Goal: Task Accomplishment & Management: Manage account settings

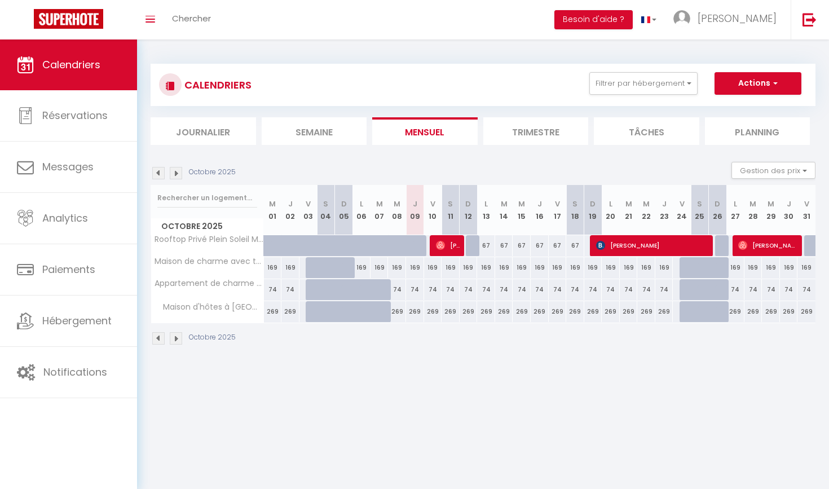
click at [435, 312] on div "269" at bounding box center [433, 311] width 18 height 21
type input "269"
type input "Ven 10 Octobre 2025"
type input "[DATE]"
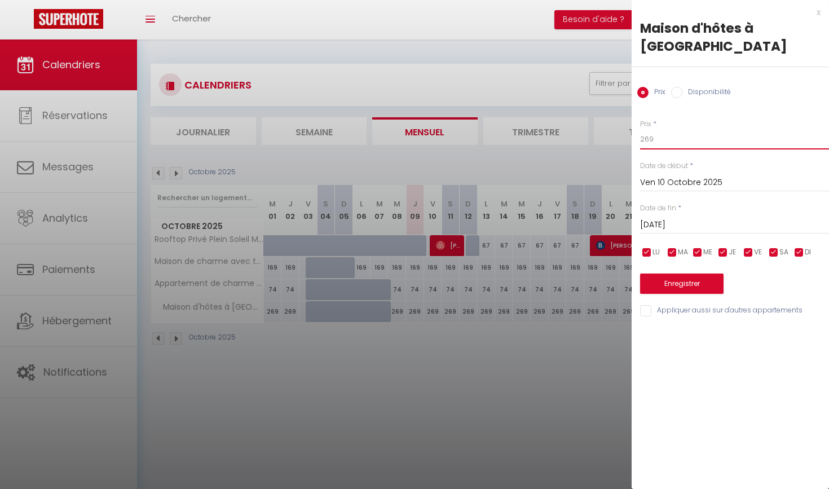
click at [652, 129] on input "269" at bounding box center [734, 139] width 189 height 20
type input "2"
type input "250"
click at [676, 218] on input "[DATE]" at bounding box center [734, 225] width 189 height 15
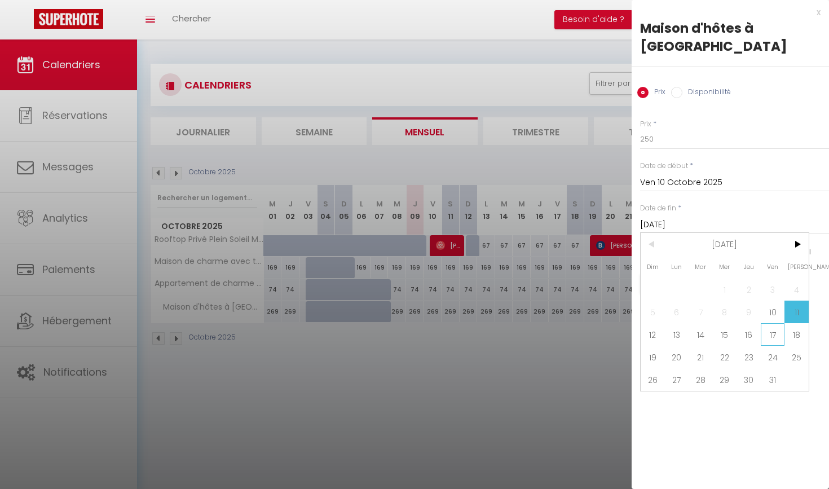
click at [772, 323] on span "17" at bounding box center [772, 334] width 24 height 23
type input "Ven 17 Octobre 2025"
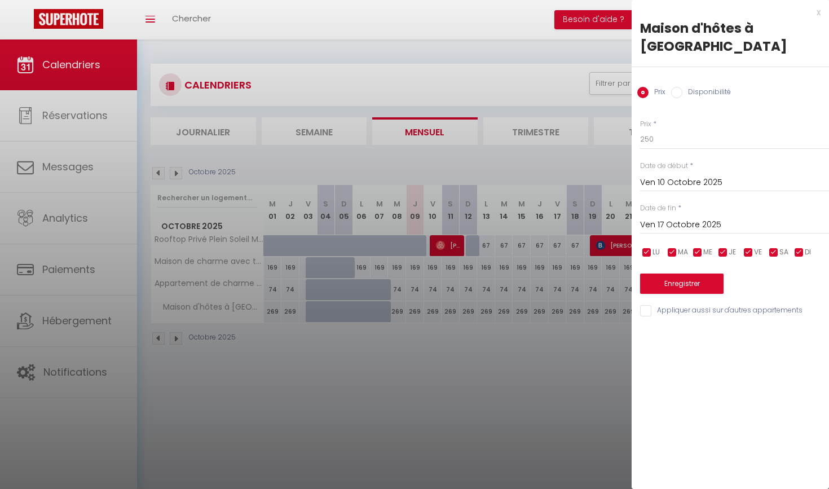
click at [677, 273] on button "Enregistrer" at bounding box center [681, 283] width 83 height 20
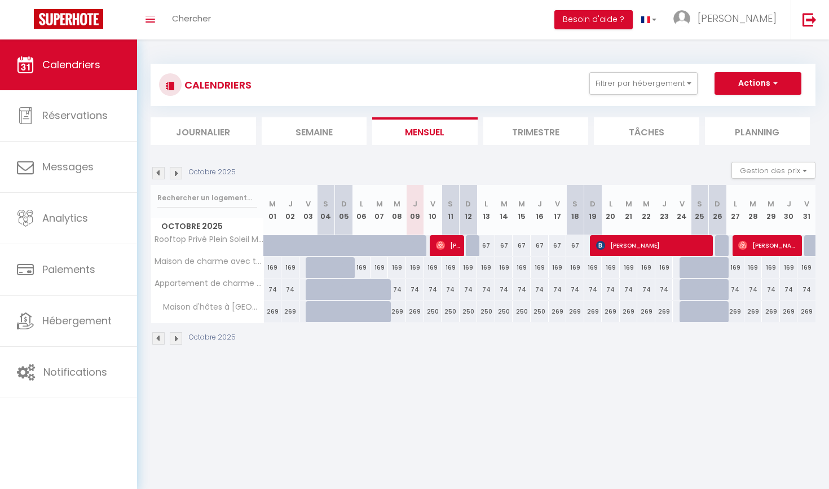
click at [433, 267] on div "169" at bounding box center [433, 267] width 18 height 21
type input "169"
type input "Ven 10 Octobre 2025"
type input "[DATE]"
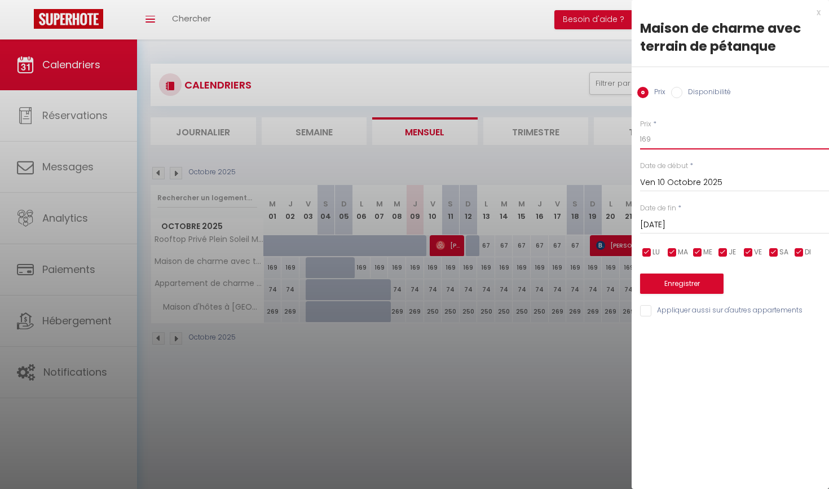
click at [652, 139] on input "169" at bounding box center [734, 139] width 189 height 20
type input "1"
type input "150"
click at [681, 225] on input "[DATE]" at bounding box center [734, 225] width 189 height 15
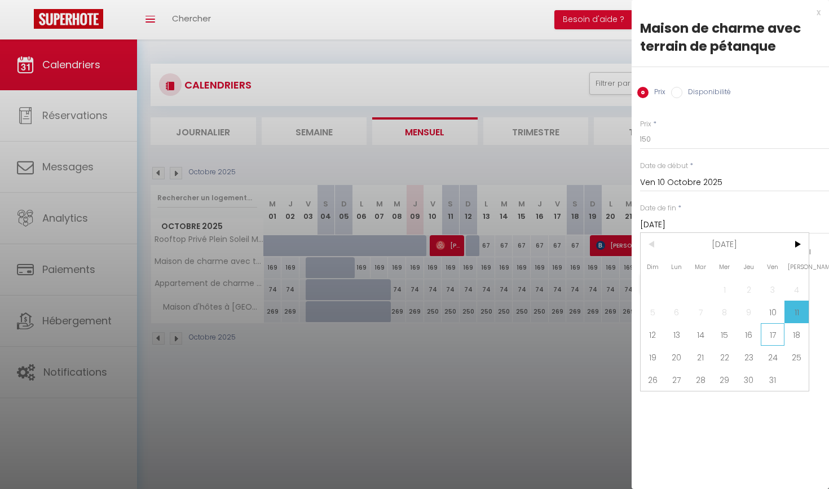
click at [772, 330] on span "17" at bounding box center [772, 334] width 24 height 23
type input "Ven 17 Octobre 2025"
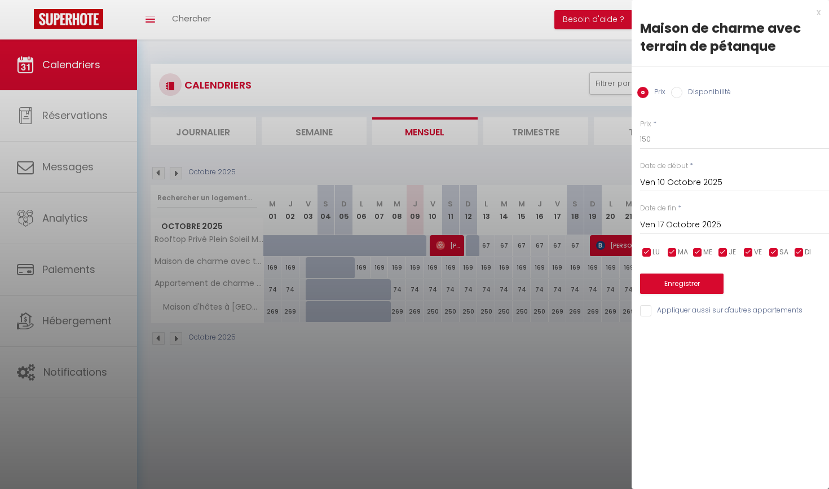
click at [680, 284] on button "Enregistrer" at bounding box center [681, 283] width 83 height 20
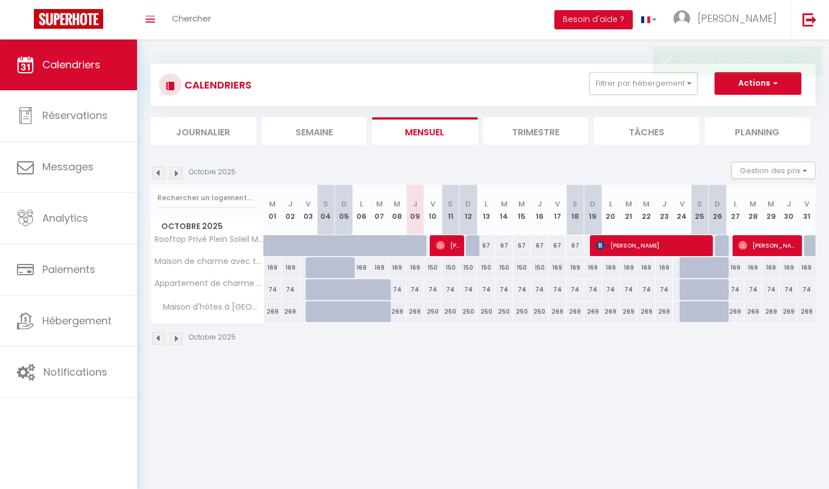
click at [432, 289] on div "74" at bounding box center [433, 289] width 18 height 21
type input "74"
type input "Ven 10 Octobre 2025"
type input "[DATE]"
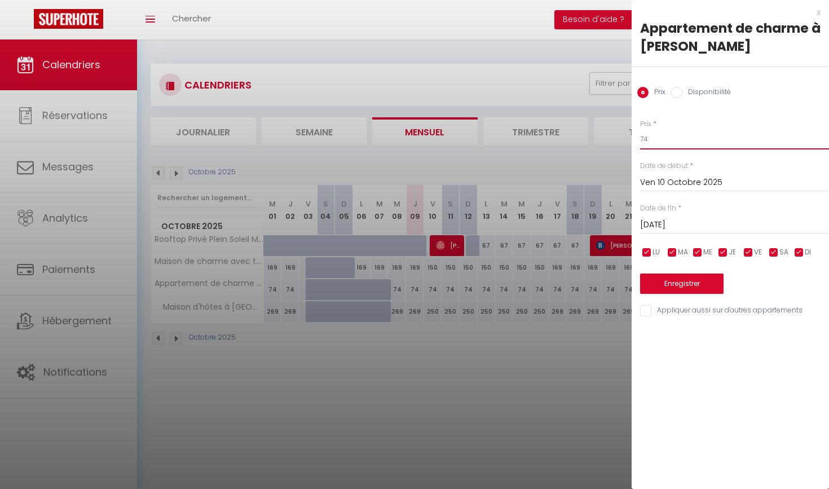
click at [648, 139] on input "74" at bounding box center [734, 139] width 189 height 20
type input "70"
click at [673, 225] on input "[DATE]" at bounding box center [734, 225] width 189 height 15
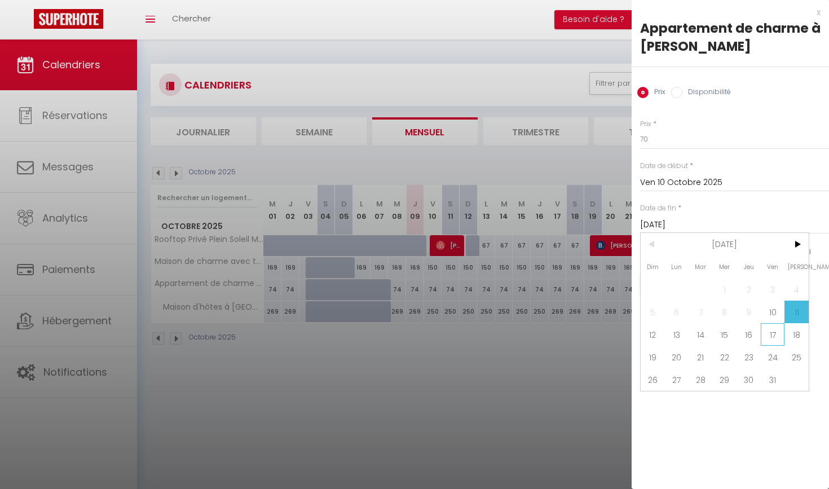
click at [773, 336] on span "17" at bounding box center [772, 334] width 24 height 23
type input "Ven 17 Octobre 2025"
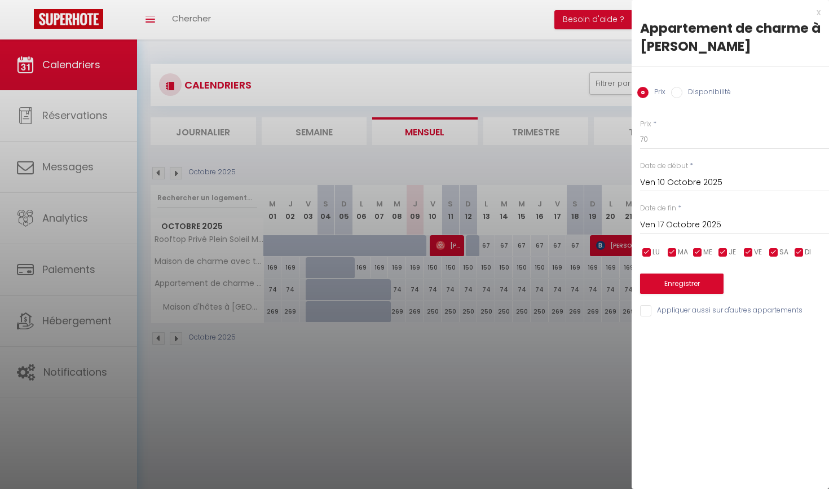
click at [689, 281] on button "Enregistrer" at bounding box center [681, 283] width 83 height 20
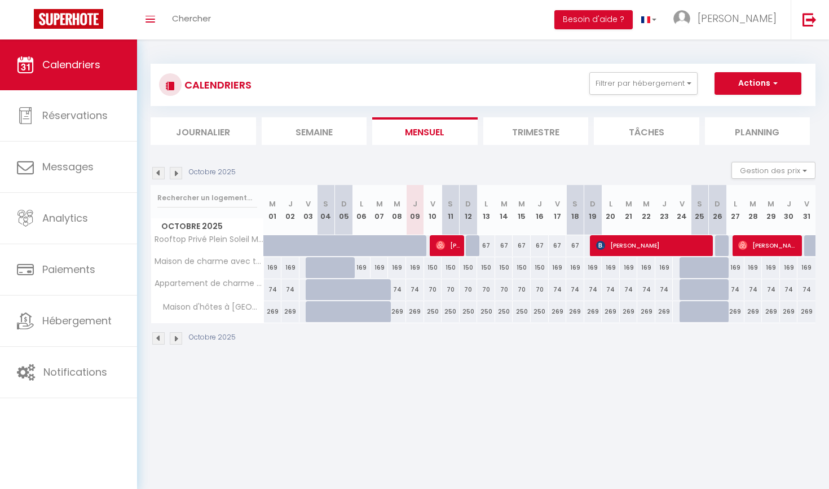
click at [486, 244] on div "67" at bounding box center [486, 245] width 18 height 21
type input "67"
type input "Lun 13 Octobre 2025"
type input "[DATE]"
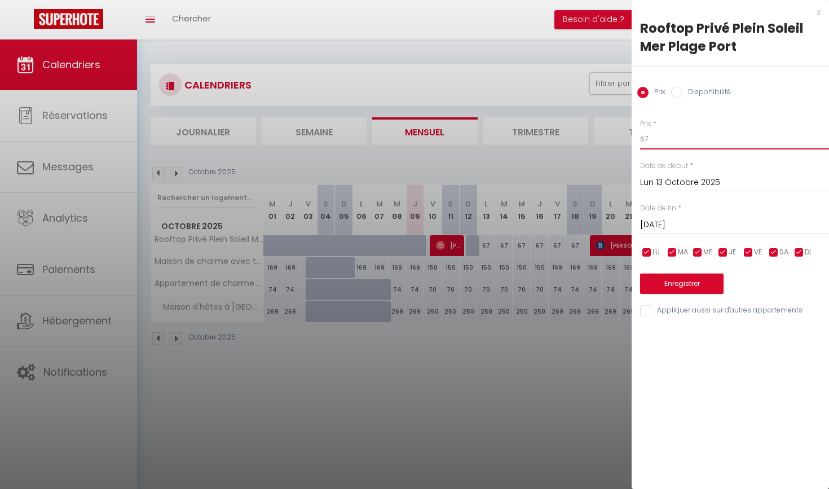
click at [648, 138] on input "67" at bounding box center [734, 139] width 189 height 20
type input "60"
click at [674, 223] on input "[DATE]" at bounding box center [734, 225] width 189 height 15
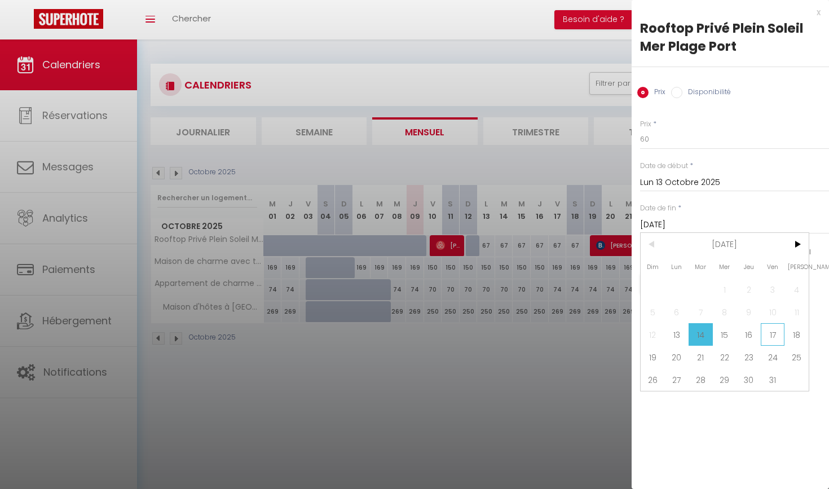
click at [776, 333] on span "17" at bounding box center [772, 334] width 24 height 23
type input "Ven 17 Octobre 2025"
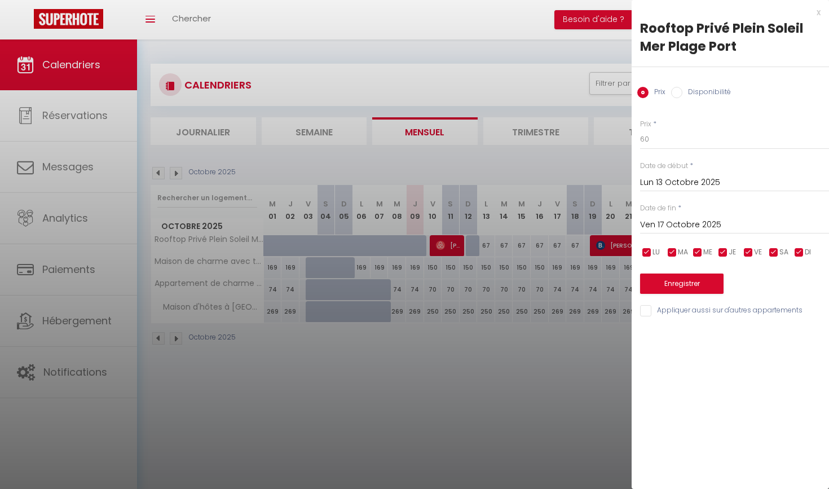
click at [673, 283] on button "Enregistrer" at bounding box center [681, 283] width 83 height 20
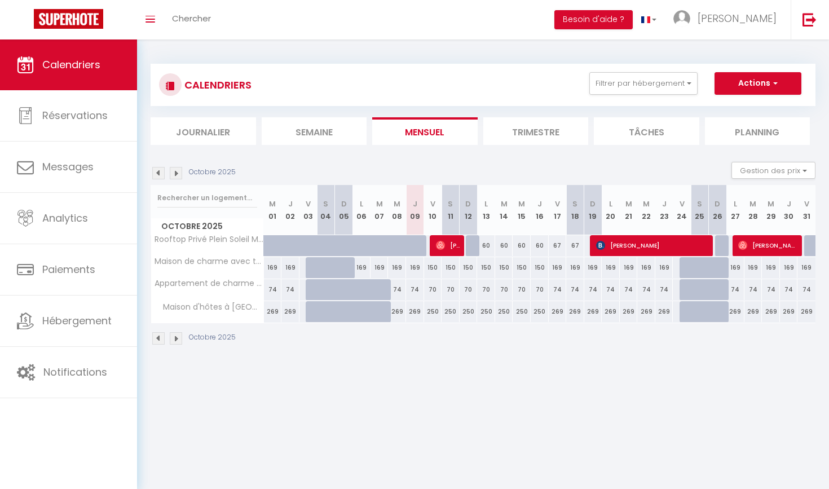
click at [177, 170] on img at bounding box center [176, 173] width 12 height 12
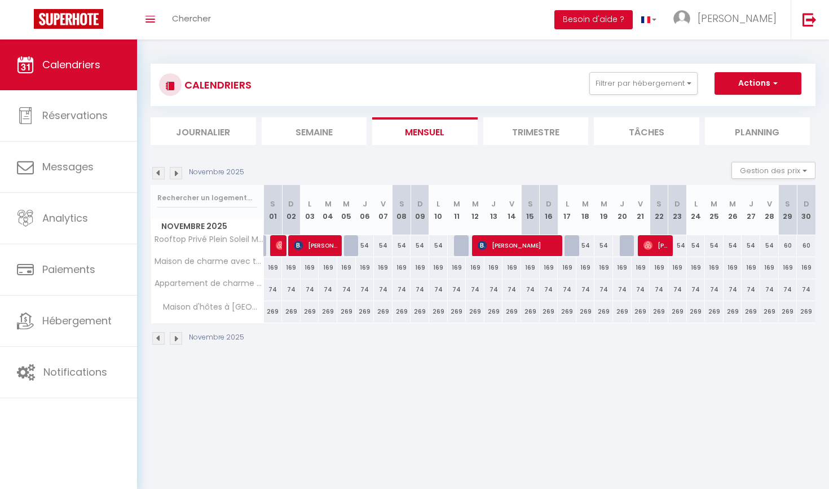
drag, startPoint x: 470, startPoint y: 352, endPoint x: 289, endPoint y: 290, distance: 191.1
click at [297, 290] on div "Novembre 2025 Gestion des prix Nb Nuits minimum Règles Disponibilité Novembre 2…" at bounding box center [483, 259] width 665 height 194
click at [300, 401] on body "🟢 Des questions ou besoin d'assistance pour la migration AirBnB? Prenez rdv >>>…" at bounding box center [414, 283] width 829 height 489
click at [158, 171] on img at bounding box center [158, 173] width 12 height 12
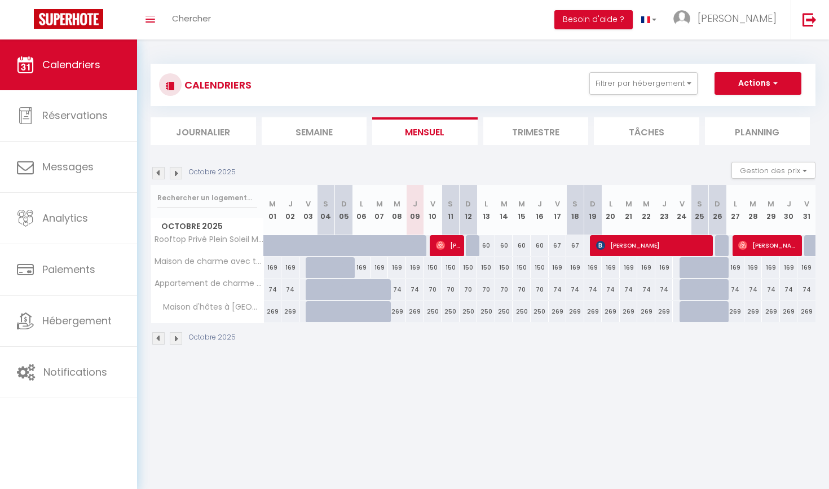
click at [179, 174] on img at bounding box center [176, 173] width 12 height 12
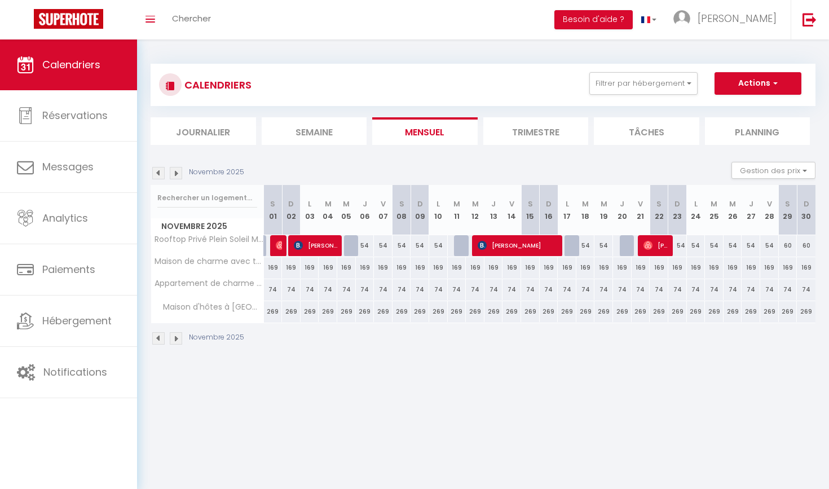
click at [365, 247] on div "54" at bounding box center [365, 245] width 19 height 21
type input "54"
type input "Jeu 06 Novembre 2025"
type input "Ven 07 Novembre 2025"
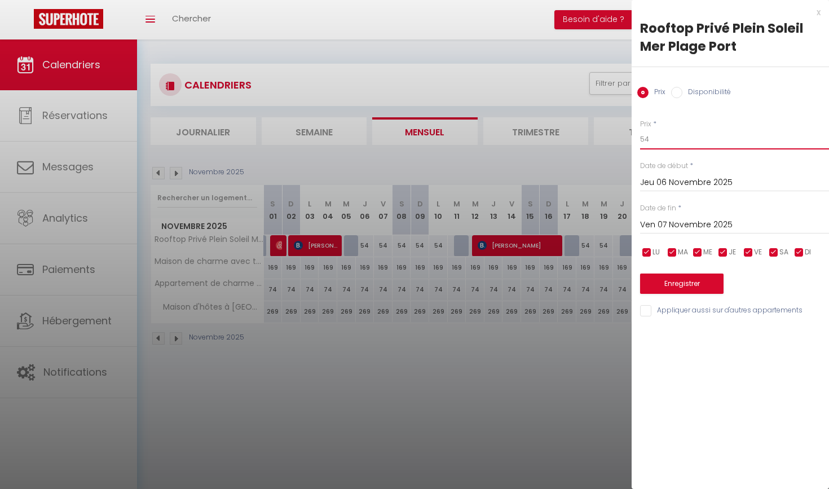
click at [649, 139] on input "54" at bounding box center [734, 139] width 189 height 20
type input "5"
type input "60"
click at [674, 286] on button "Enregistrer" at bounding box center [681, 283] width 83 height 20
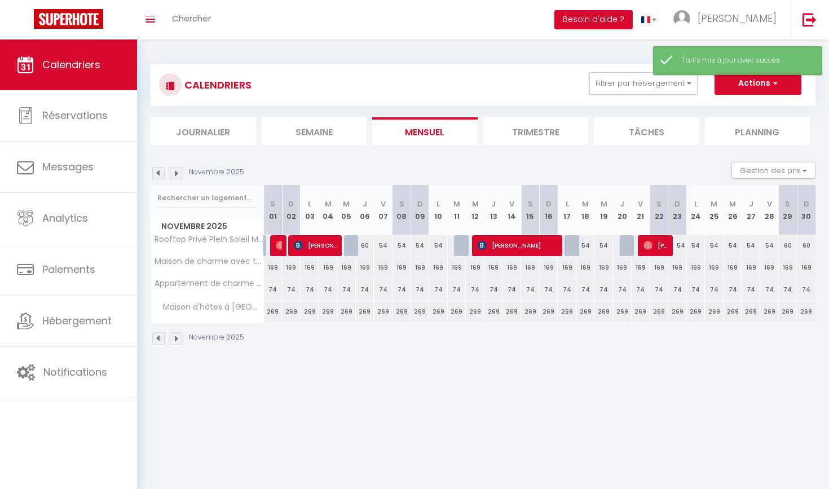
click at [383, 245] on div "54" at bounding box center [383, 245] width 19 height 21
type input "54"
type input "Ven 07 Novembre 2025"
type input "Sam 08 Novembre 2025"
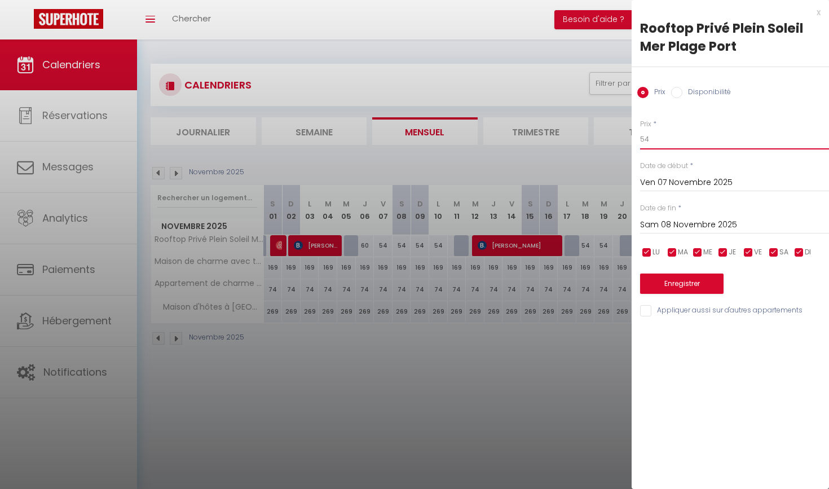
click at [649, 138] on input "54" at bounding box center [734, 139] width 189 height 20
type input "5"
type input "65"
click at [677, 223] on input "Sam 08 Novembre 2025" at bounding box center [734, 225] width 189 height 15
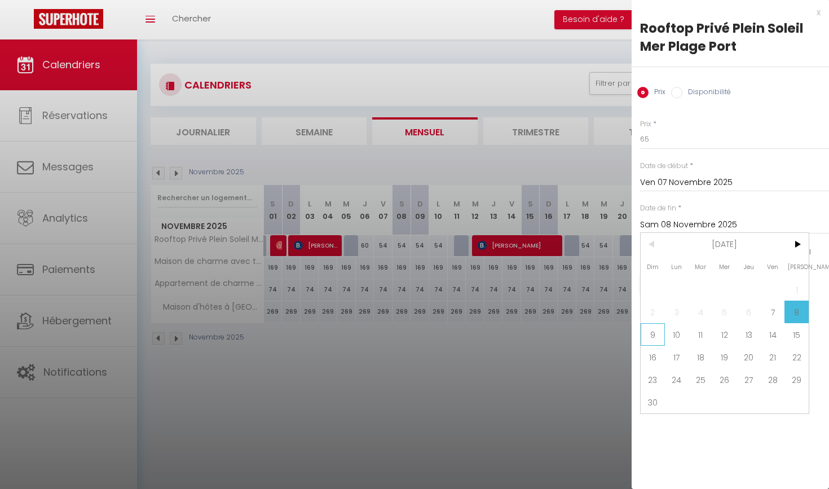
click at [652, 337] on span "9" at bounding box center [652, 334] width 24 height 23
type input "Dim 09 Novembre 2025"
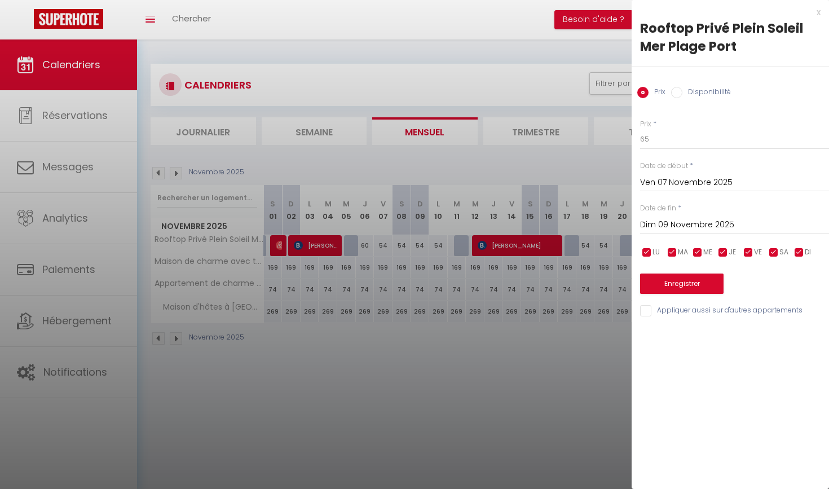
click at [696, 282] on button "Enregistrer" at bounding box center [681, 283] width 83 height 20
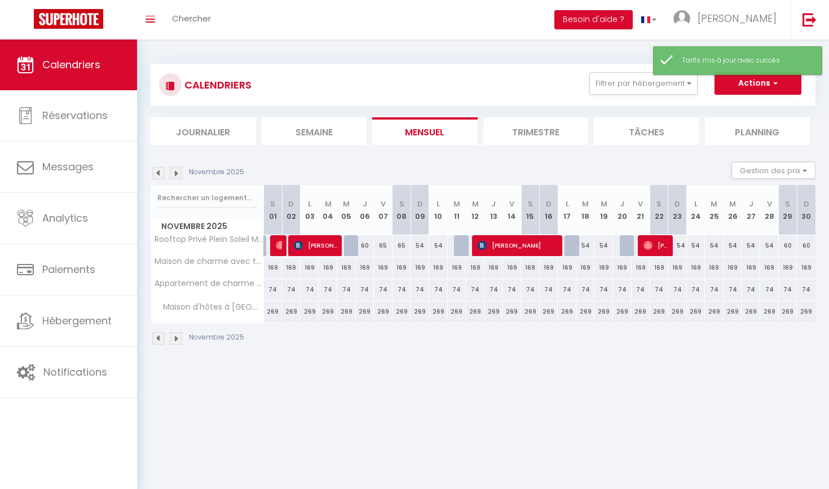
click at [422, 245] on div "54" at bounding box center [419, 245] width 19 height 21
type input "54"
type input "Dim 09 Novembre 2025"
type input "Lun 10 Novembre 2025"
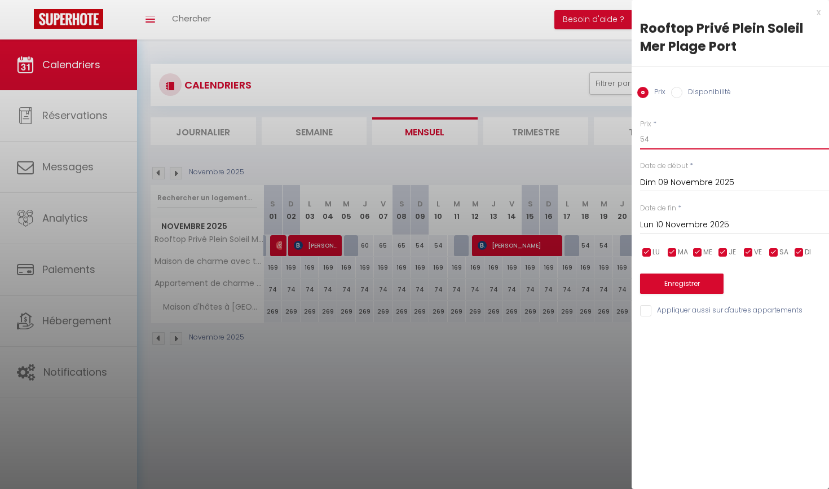
click at [648, 138] on input "54" at bounding box center [734, 139] width 189 height 20
type input "5"
type input "60"
click at [690, 225] on input "Lun 10 Novembre 2025" at bounding box center [734, 225] width 189 height 15
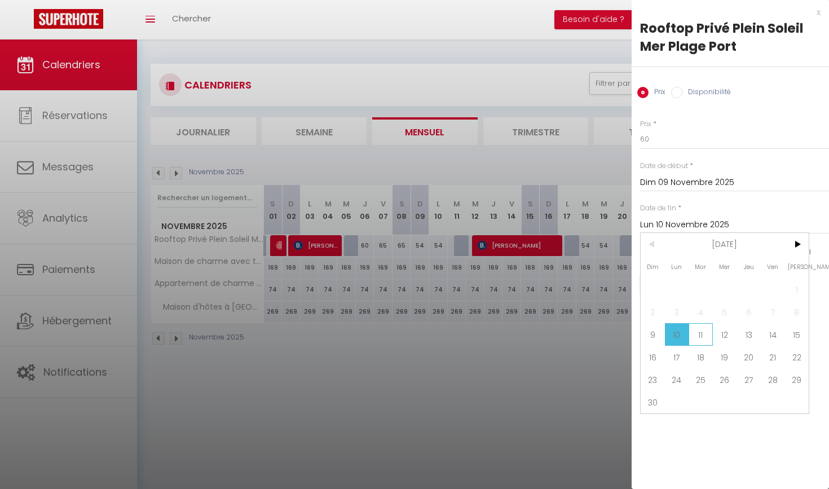
click at [701, 340] on span "11" at bounding box center [700, 334] width 24 height 23
type input "[DATE]"
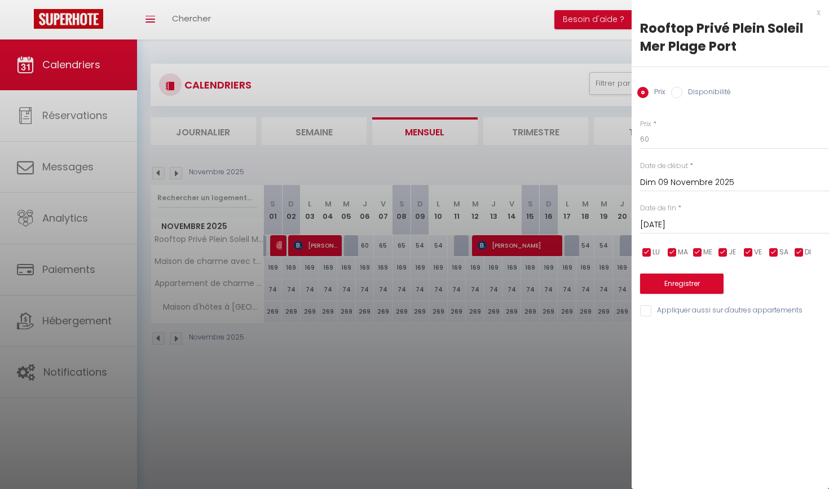
click at [687, 282] on button "Enregistrer" at bounding box center [681, 283] width 83 height 20
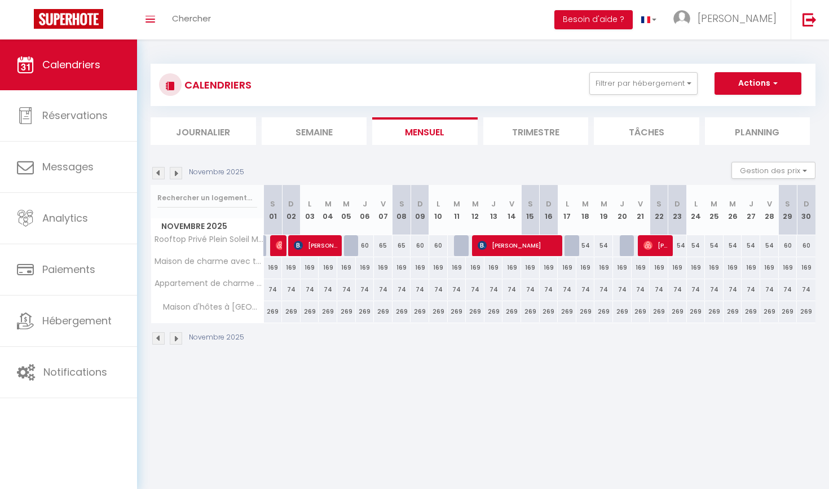
click at [587, 246] on div "54" at bounding box center [585, 245] width 19 height 21
type input "54"
type input "[DATE]"
type input "Mer 19 Novembre 2025"
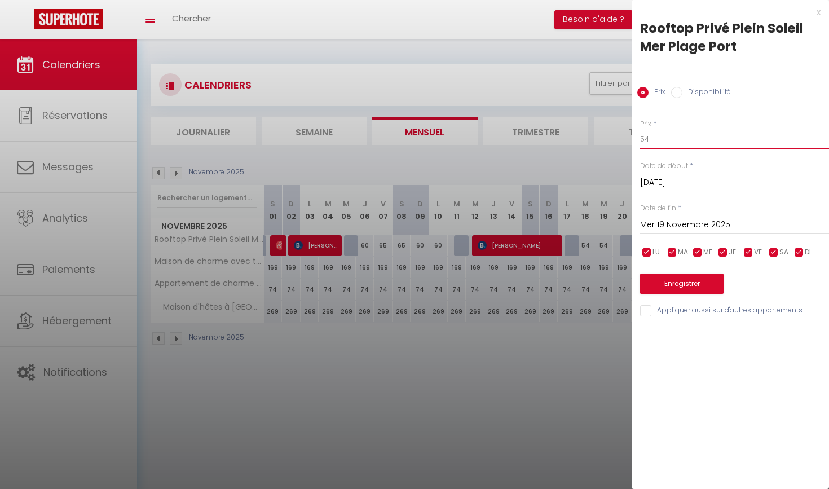
click at [649, 140] on input "54" at bounding box center [734, 139] width 189 height 20
type input "5"
type input "60"
click at [666, 227] on input "Mer 19 Novembre 2025" at bounding box center [734, 225] width 189 height 15
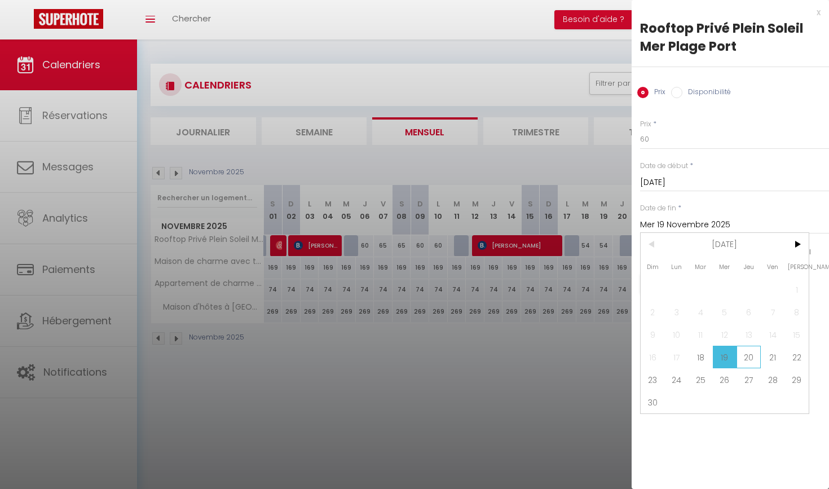
click at [749, 356] on span "20" at bounding box center [748, 357] width 24 height 23
type input "Jeu 20 Novembre 2025"
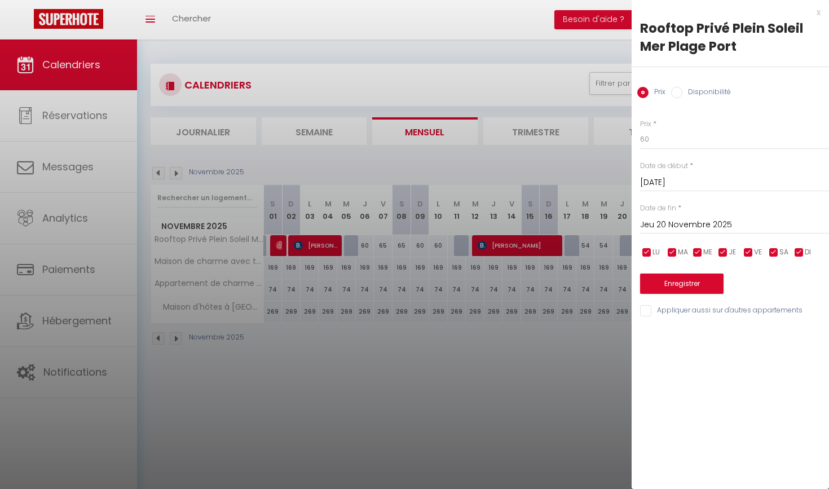
click at [702, 284] on button "Enregistrer" at bounding box center [681, 283] width 83 height 20
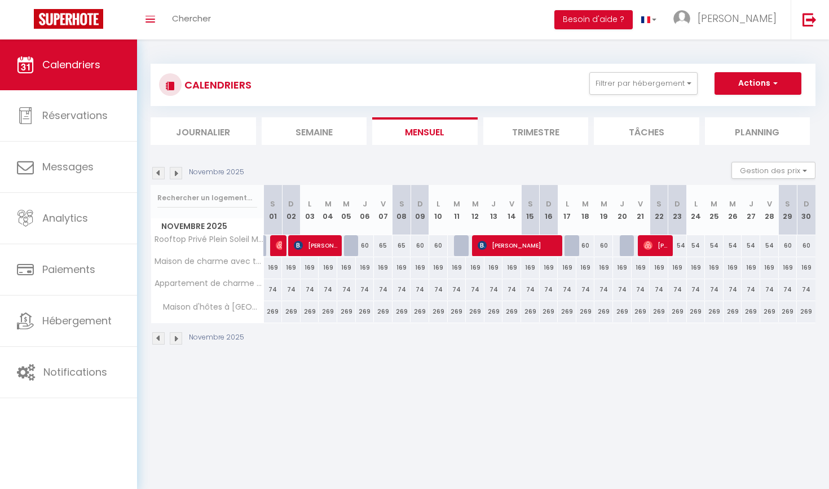
click at [178, 170] on img at bounding box center [176, 173] width 12 height 12
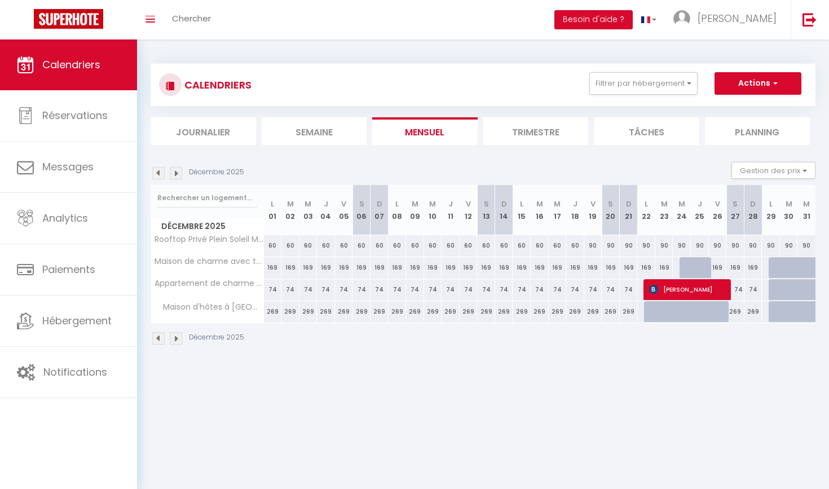
click at [160, 172] on img at bounding box center [158, 173] width 12 height 12
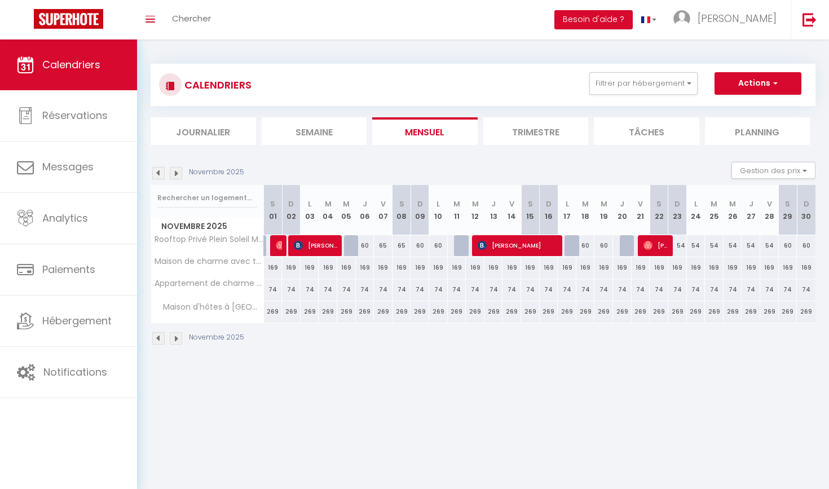
click at [679, 247] on div "54" at bounding box center [677, 245] width 19 height 21
type input "54"
type input "Dim 23 Novembre 2025"
type input "Lun 24 Novembre 2025"
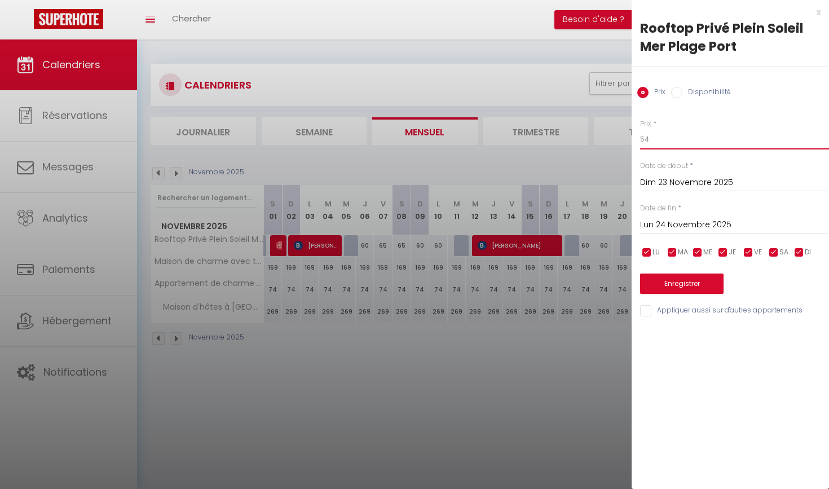
click at [649, 138] on input "54" at bounding box center [734, 139] width 189 height 20
type input "5"
click at [597, 344] on div at bounding box center [414, 244] width 829 height 489
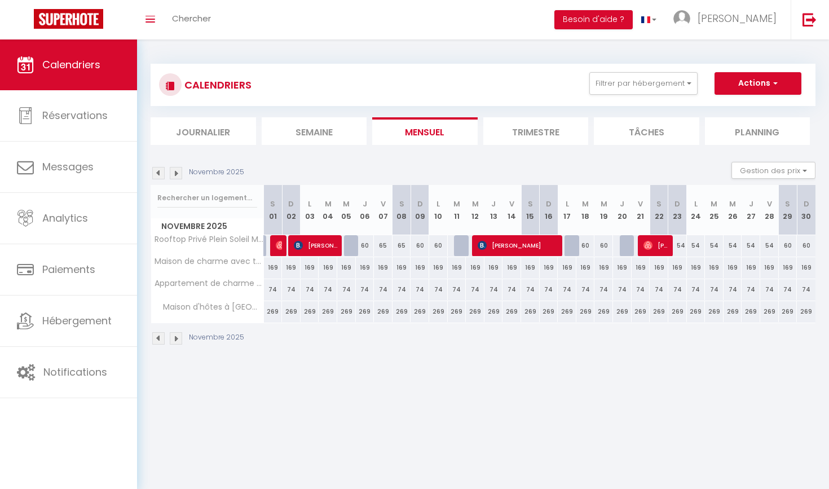
click at [680, 247] on div "54" at bounding box center [677, 245] width 19 height 21
type input "54"
type input "Dim 23 Novembre 2025"
type input "Lun 24 Novembre 2025"
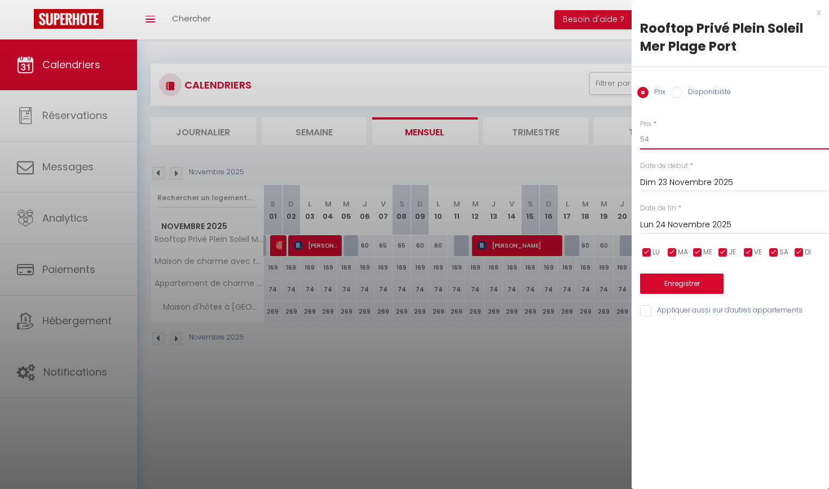
click at [649, 139] on input "54" at bounding box center [734, 139] width 189 height 20
type input "5"
type input "60"
click at [661, 226] on input "Lun 24 Novembre 2025" at bounding box center [734, 225] width 189 height 15
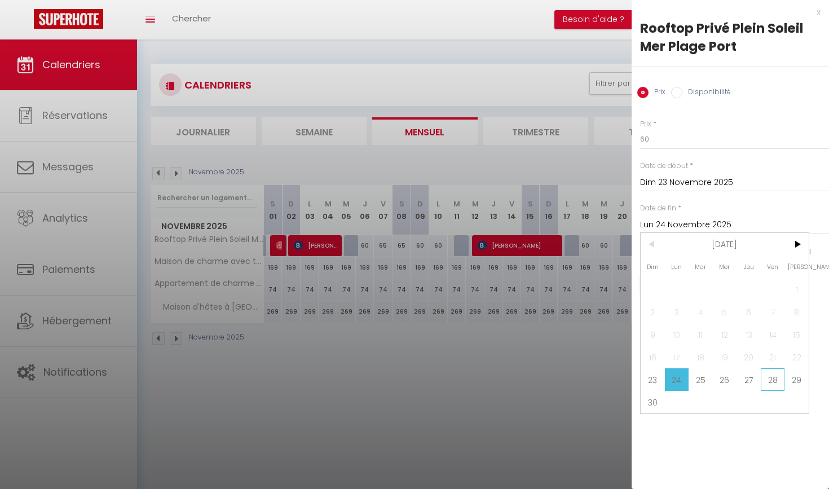
click at [773, 382] on span "28" at bounding box center [772, 379] width 24 height 23
type input "Ven 28 Novembre 2025"
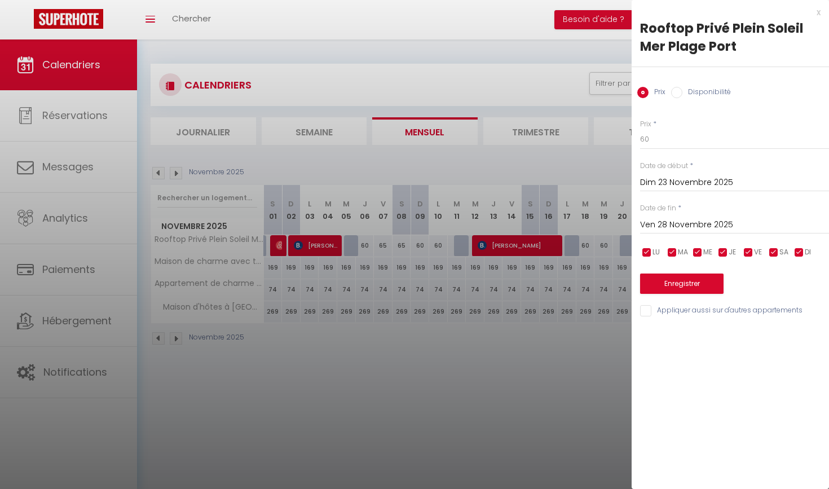
click at [700, 281] on button "Enregistrer" at bounding box center [681, 283] width 83 height 20
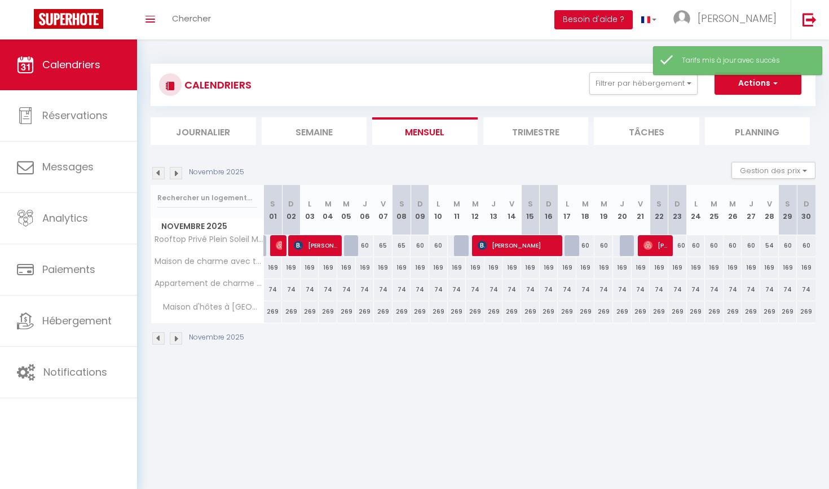
click at [769, 244] on div "54" at bounding box center [769, 245] width 19 height 21
type input "54"
type input "Ven 28 Novembre 2025"
type input "[DATE]"
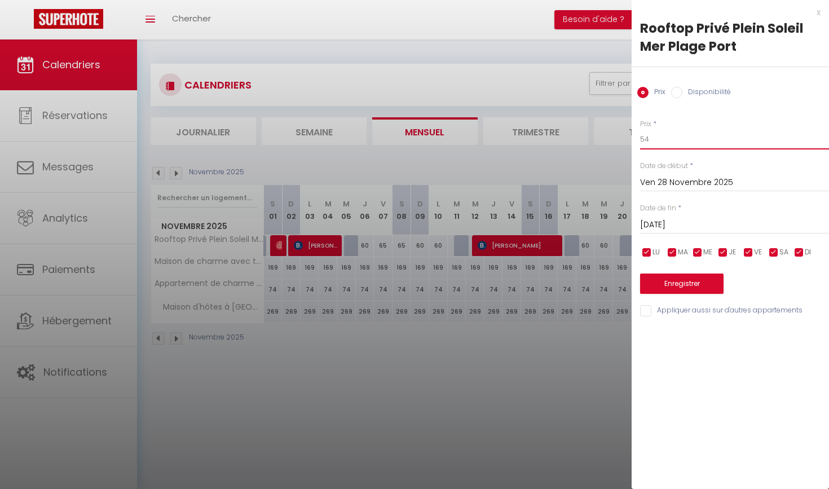
click at [649, 139] on input "54" at bounding box center [734, 139] width 189 height 20
type input "5"
type input "65"
click at [667, 225] on input "[DATE]" at bounding box center [734, 225] width 189 height 15
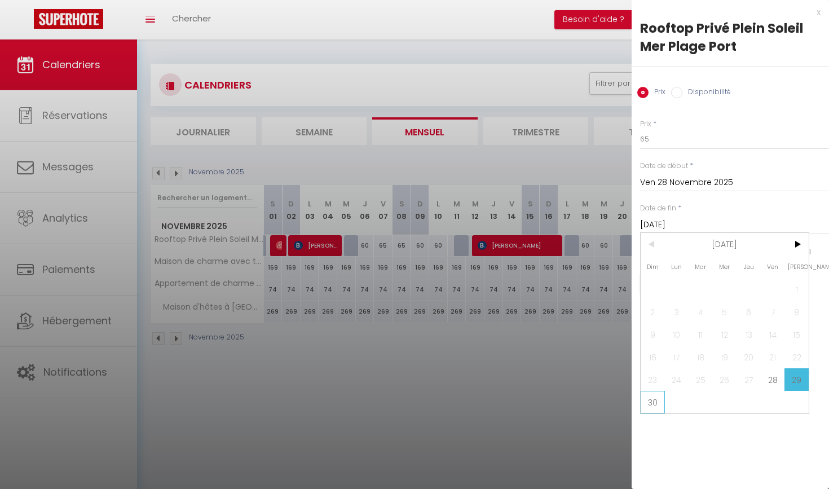
click at [651, 402] on span "30" at bounding box center [652, 402] width 24 height 23
type input "Dim 30 Novembre 2025"
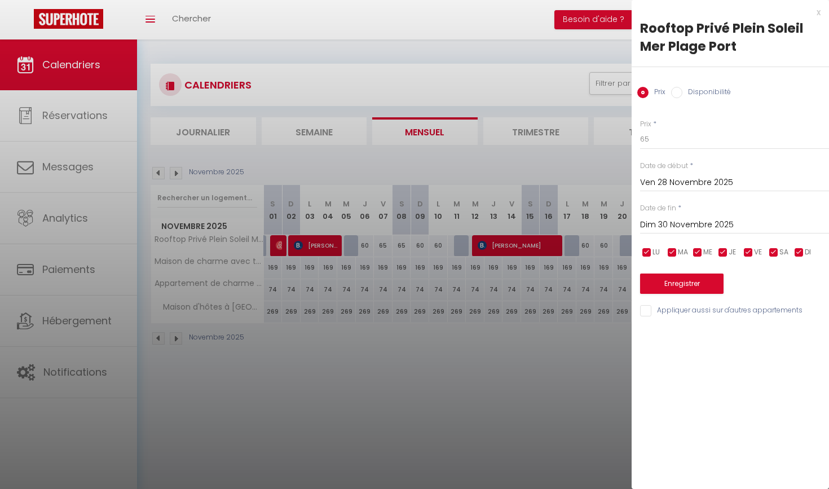
click at [678, 284] on button "Enregistrer" at bounding box center [681, 283] width 83 height 20
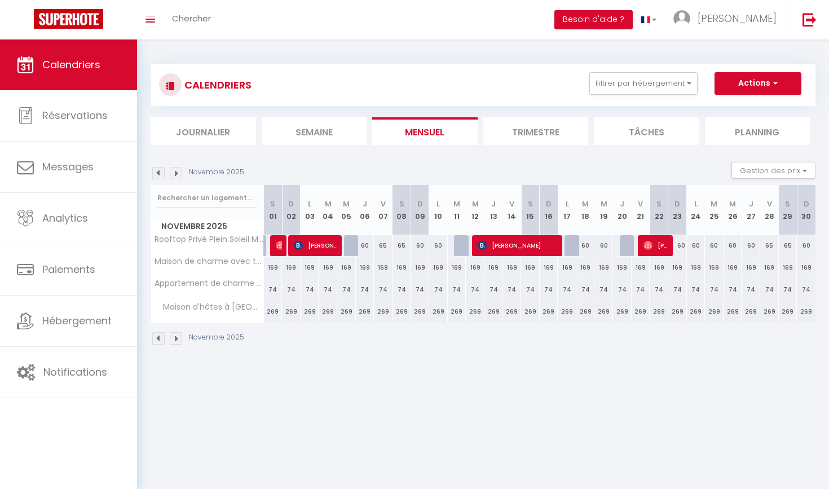
click at [159, 171] on img at bounding box center [158, 173] width 12 height 12
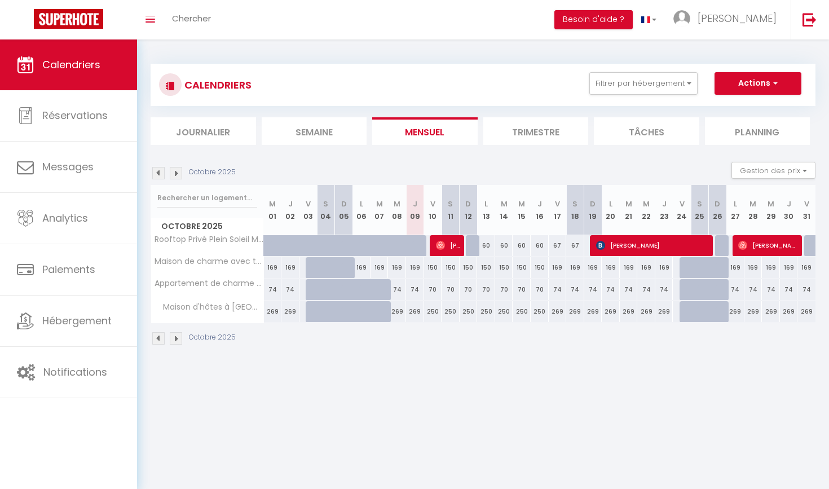
click at [175, 172] on img at bounding box center [176, 173] width 12 height 12
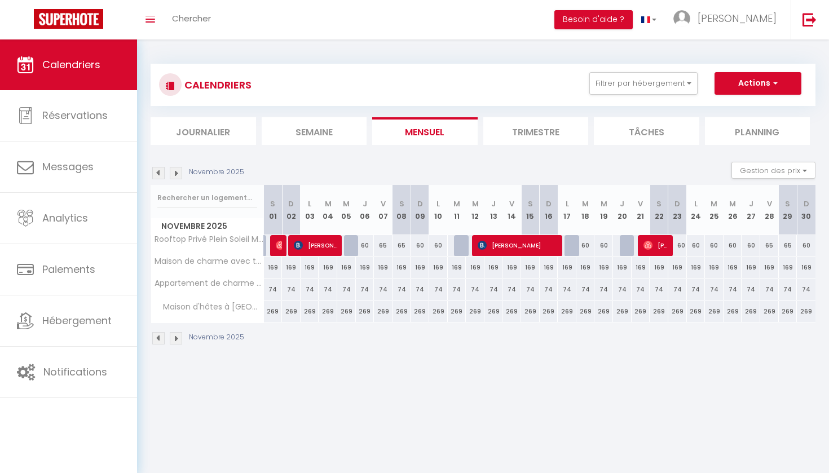
click at [158, 175] on img at bounding box center [158, 173] width 12 height 12
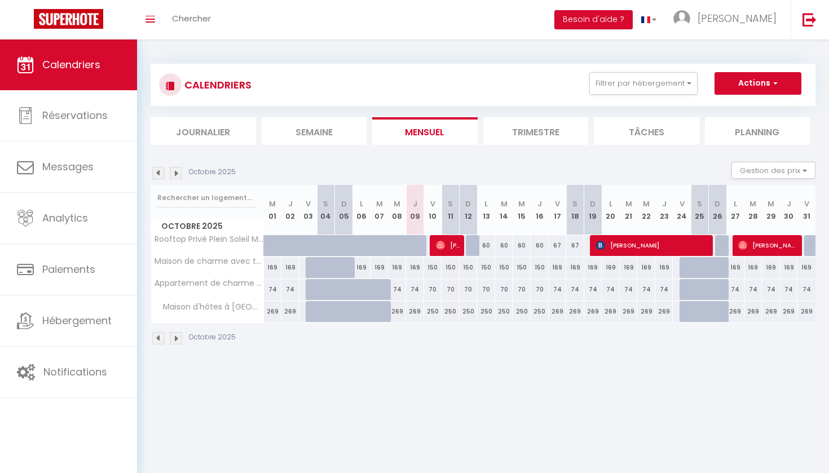
click at [179, 171] on img at bounding box center [176, 173] width 12 height 12
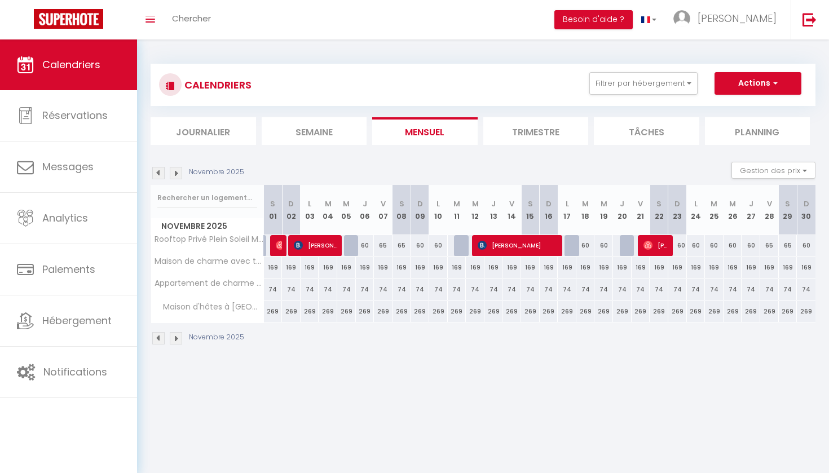
click at [177, 172] on img at bounding box center [176, 173] width 12 height 12
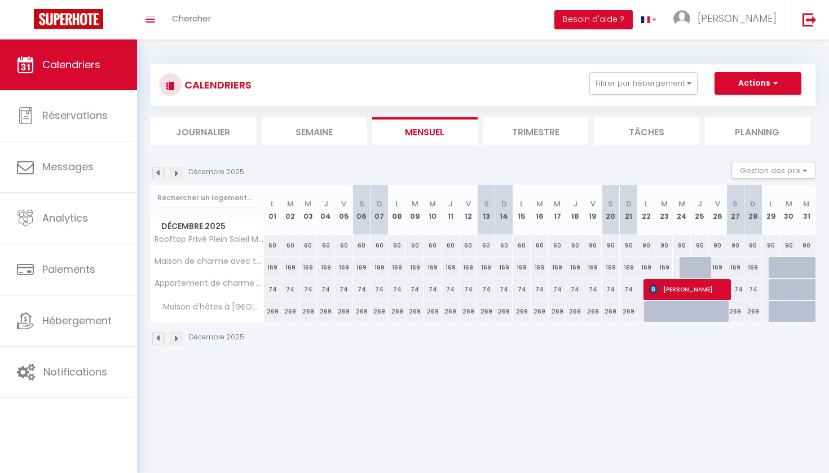
click at [177, 172] on img at bounding box center [176, 173] width 12 height 12
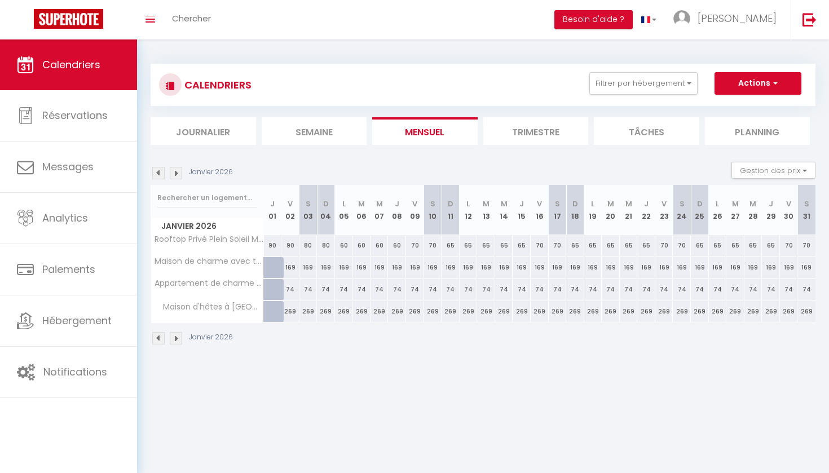
click at [177, 172] on img at bounding box center [176, 173] width 12 height 12
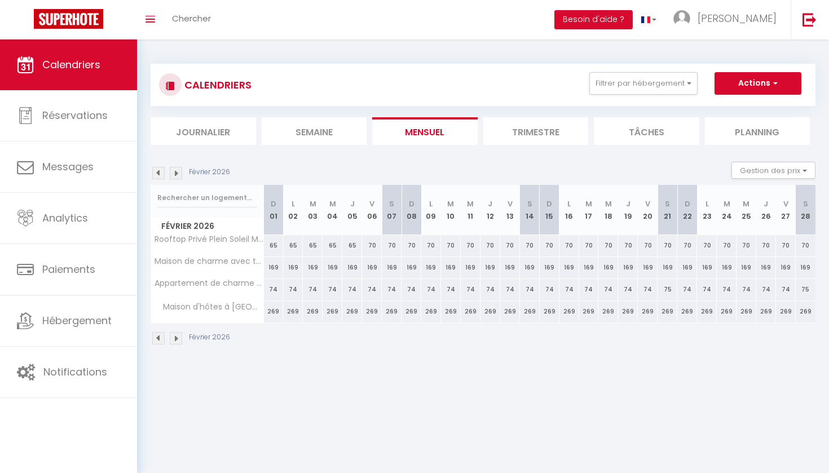
click at [177, 172] on img at bounding box center [176, 173] width 12 height 12
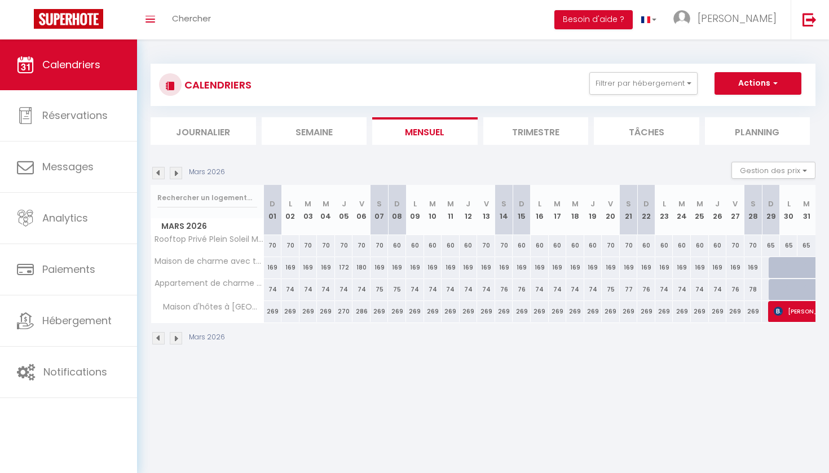
click at [177, 172] on img at bounding box center [176, 173] width 12 height 12
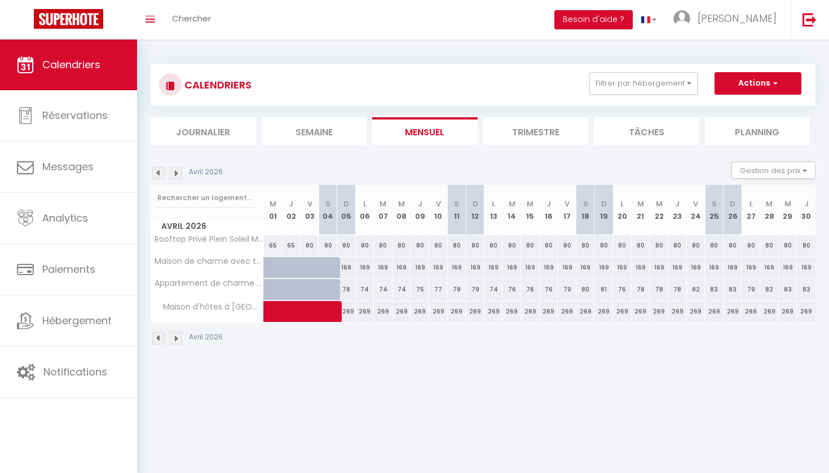
click at [178, 174] on img at bounding box center [176, 173] width 12 height 12
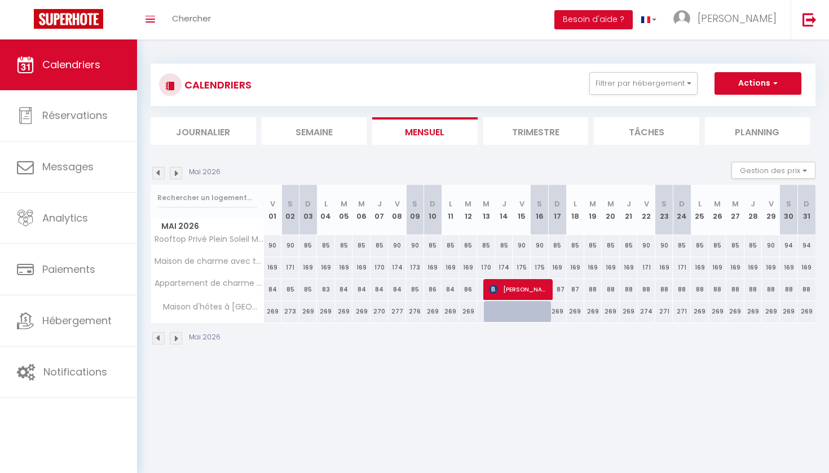
click at [176, 171] on img at bounding box center [176, 173] width 12 height 12
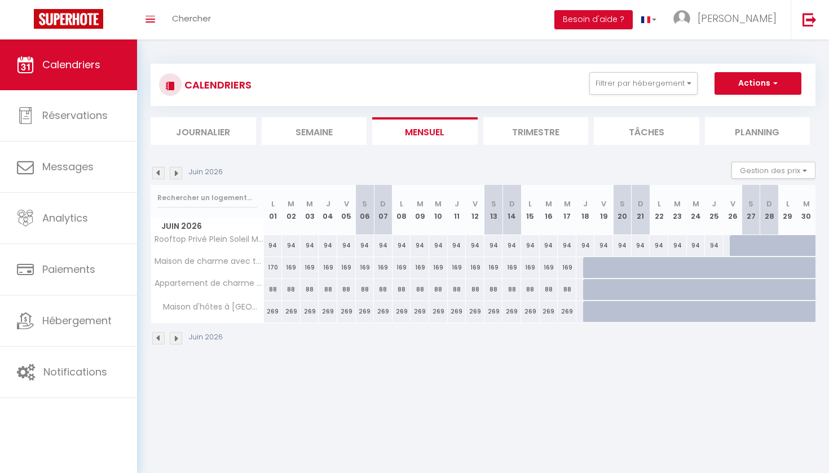
click at [176, 171] on img at bounding box center [176, 173] width 12 height 12
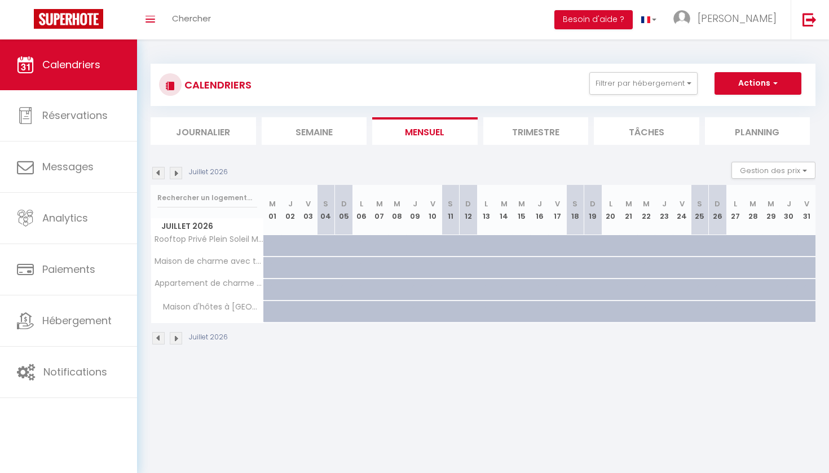
click at [158, 173] on img at bounding box center [158, 173] width 12 height 12
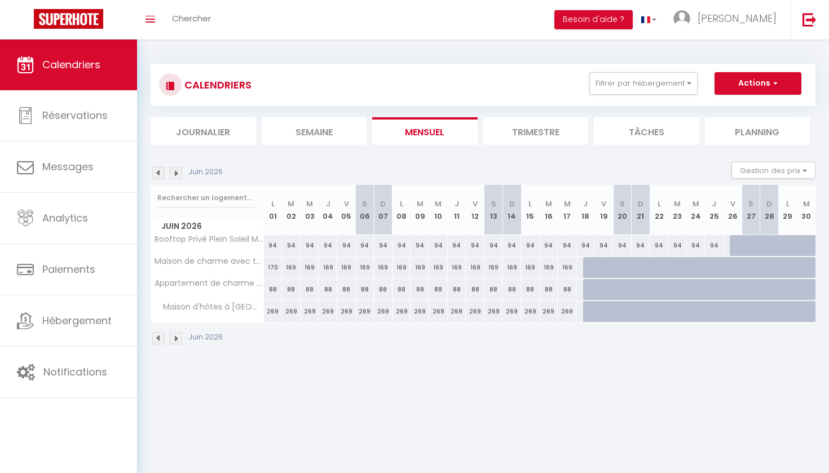
click at [159, 173] on img at bounding box center [158, 173] width 12 height 12
